Goal: Complete application form

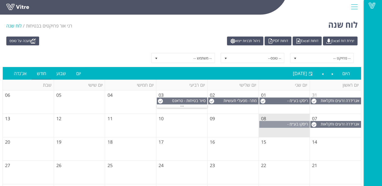
click at [283, 123] on span "ריסקו בע״מ - קריית גת" at bounding box center [289, 126] width 40 height 11
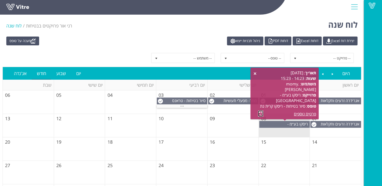
click at [260, 113] on link at bounding box center [260, 114] width 5 height 6
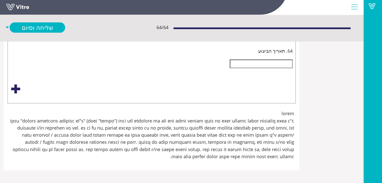
scroll to position [4747, -63]
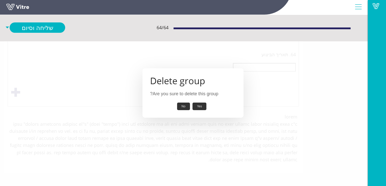
click at [198, 106] on button "Yes" at bounding box center [199, 107] width 14 height 8
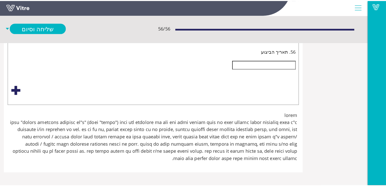
scroll to position [6338, -63]
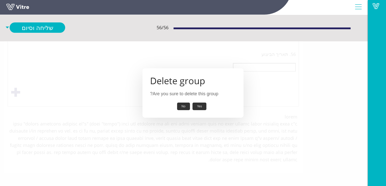
click at [202, 106] on button "Yes" at bounding box center [199, 107] width 14 height 8
type input "ארגון כבלי חשמל והארכה.הרמת מתקן איחסון לגובה."
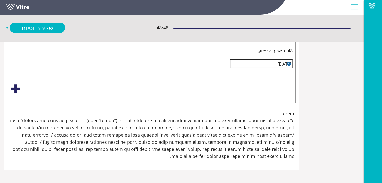
scroll to position [6095, -63]
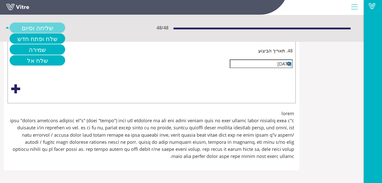
click at [65, 26] on link "שליחה וסיום" at bounding box center [38, 27] width 56 height 10
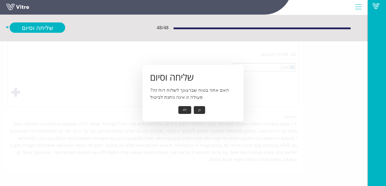
click at [198, 110] on button "כן" at bounding box center [199, 110] width 11 height 8
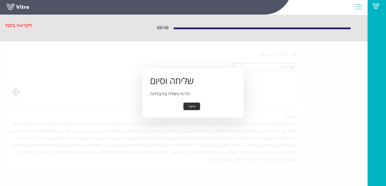
click at [195, 107] on button "אישור" at bounding box center [191, 107] width 17 height 8
